Goal: Information Seeking & Learning: Learn about a topic

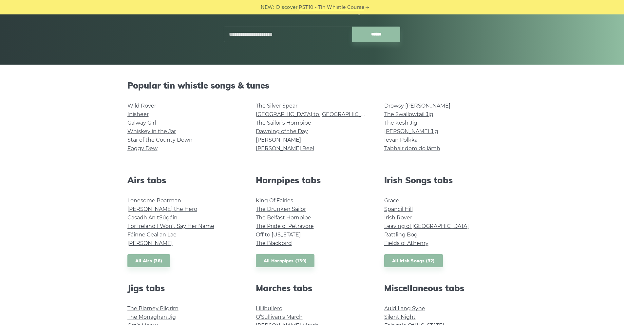
scroll to position [98, 0]
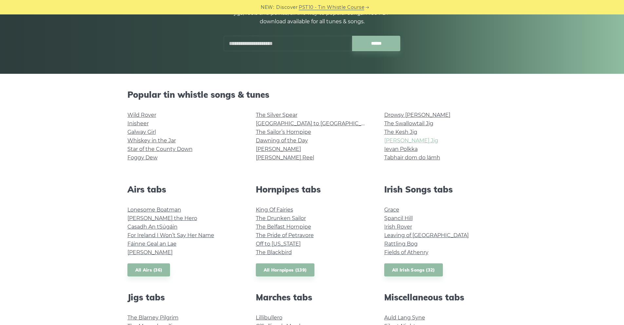
click at [412, 143] on link "[PERSON_NAME] Jig" at bounding box center [411, 140] width 54 height 6
click at [430, 119] on li "The Swallowtail Jig" at bounding box center [440, 123] width 113 height 9
click at [431, 125] on link "The Swallowtail Jig" at bounding box center [408, 123] width 49 height 6
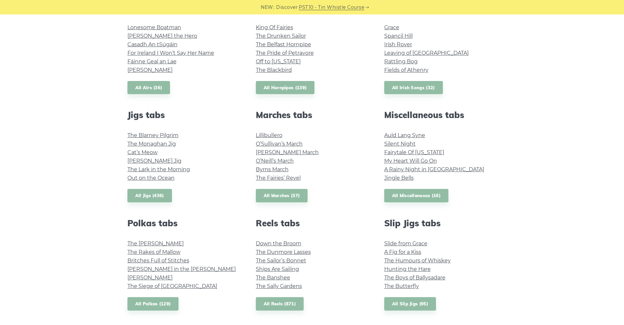
scroll to position [295, 0]
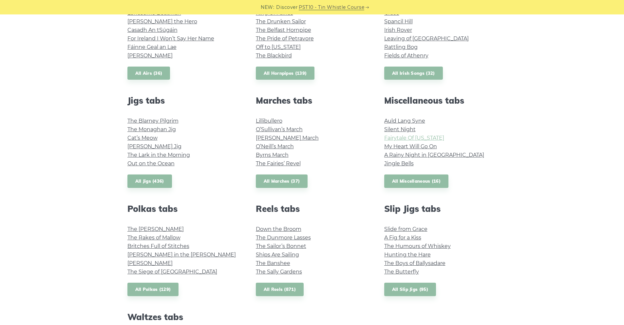
click at [428, 136] on link "Fairytale Of New York" at bounding box center [414, 138] width 60 height 6
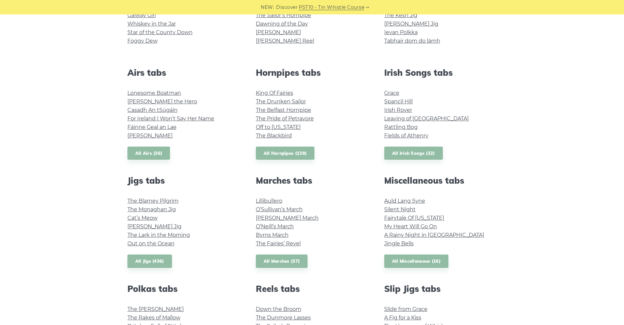
scroll to position [229, 0]
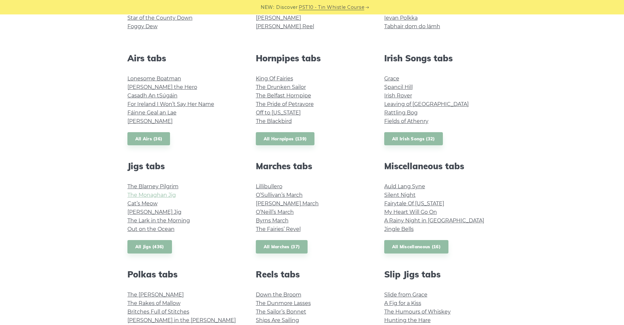
click at [167, 195] on link "The Monaghan Jig" at bounding box center [152, 195] width 49 height 6
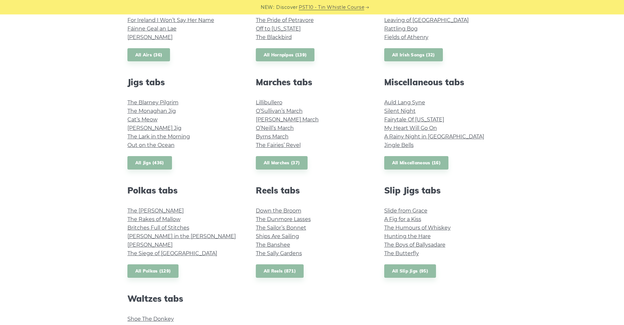
scroll to position [328, 0]
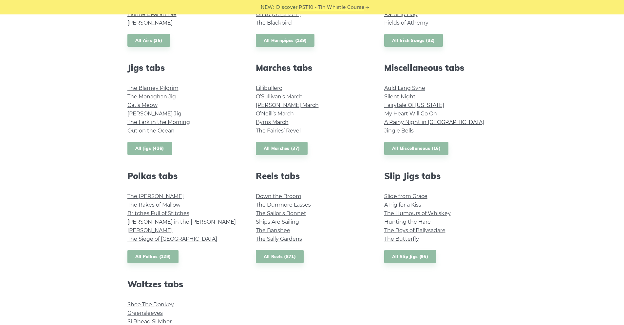
click at [158, 150] on link "All Jigs (436)" at bounding box center [150, 148] width 45 height 13
click at [289, 257] on link "All Reels (871)" at bounding box center [280, 256] width 48 height 13
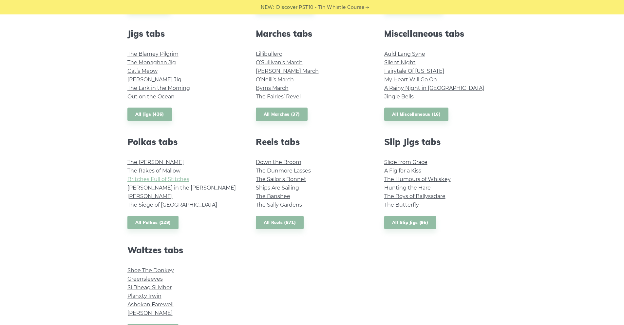
scroll to position [361, 0]
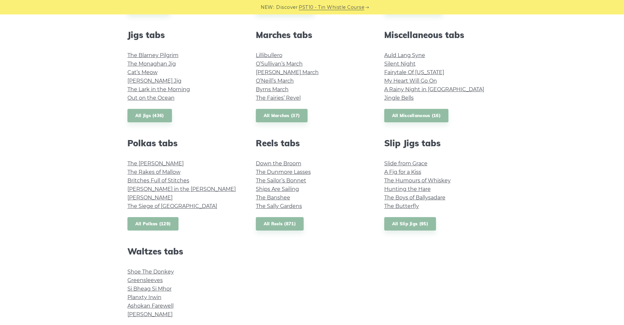
click at [159, 228] on link "All Polkas (129)" at bounding box center [153, 223] width 51 height 13
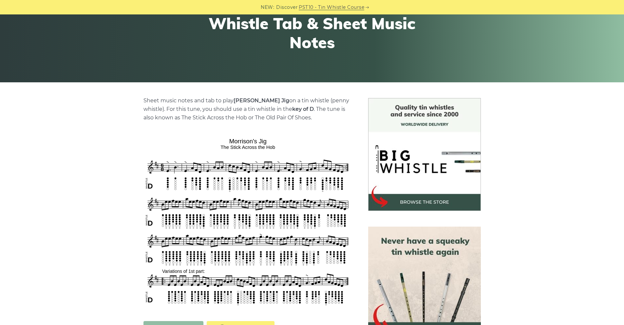
scroll to position [98, 0]
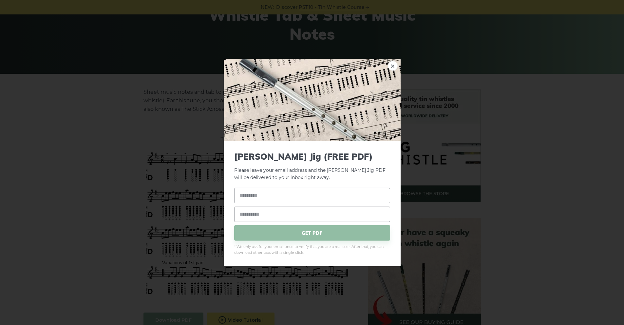
click at [137, 147] on div "× Morrison’s Jig (FREE PDF) Please leave your email address and the Morrison’s …" at bounding box center [312, 162] width 624 height 325
click at [393, 66] on link "×" at bounding box center [393, 66] width 10 height 10
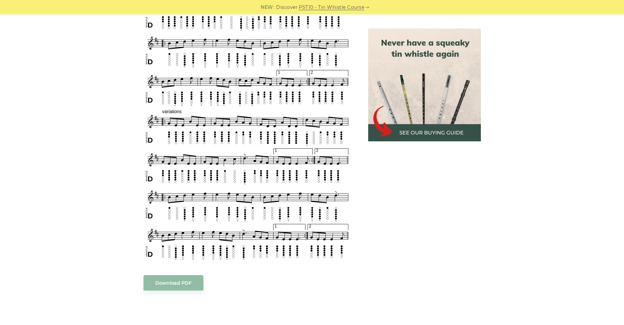
scroll to position [328, 0]
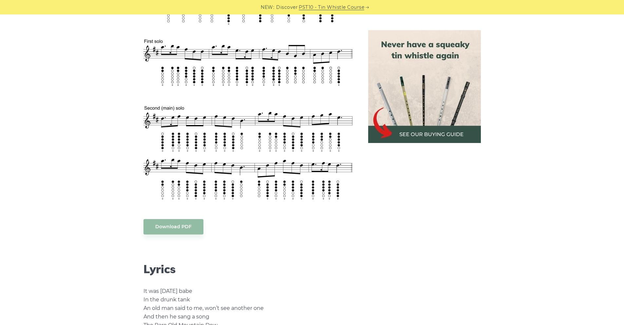
scroll to position [328, 0]
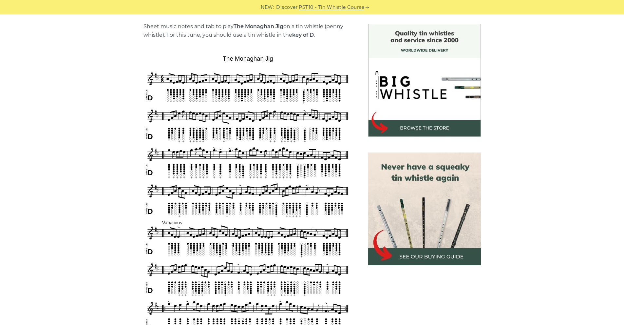
scroll to position [262, 0]
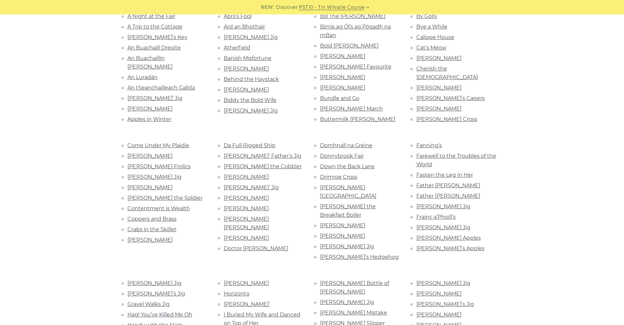
scroll to position [131, 0]
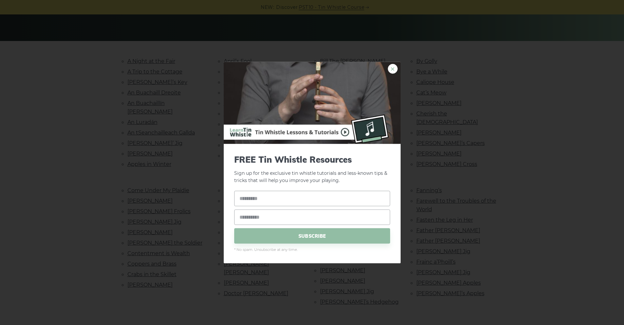
click at [397, 67] on link "×" at bounding box center [393, 69] width 10 height 10
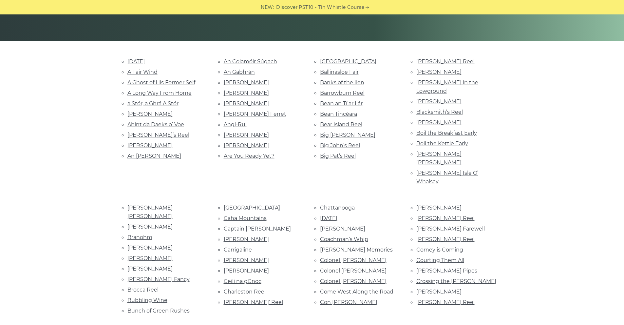
scroll to position [131, 0]
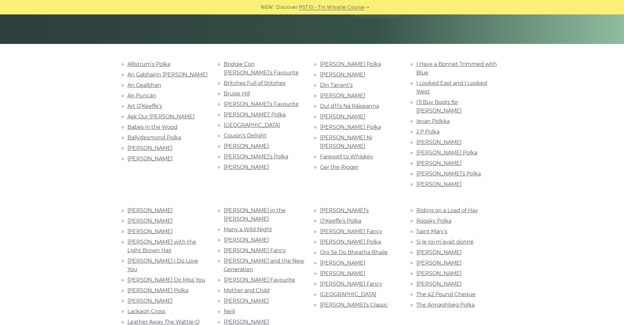
scroll to position [131, 0]
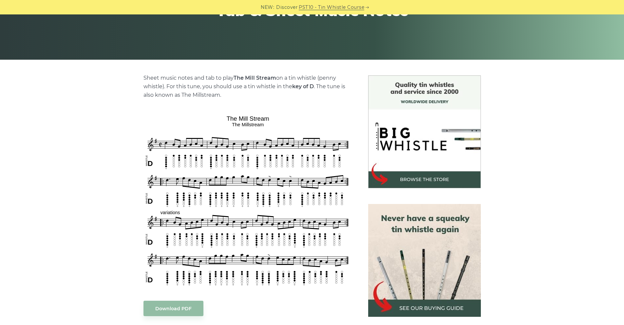
scroll to position [131, 0]
